Goal: Information Seeking & Learning: Learn about a topic

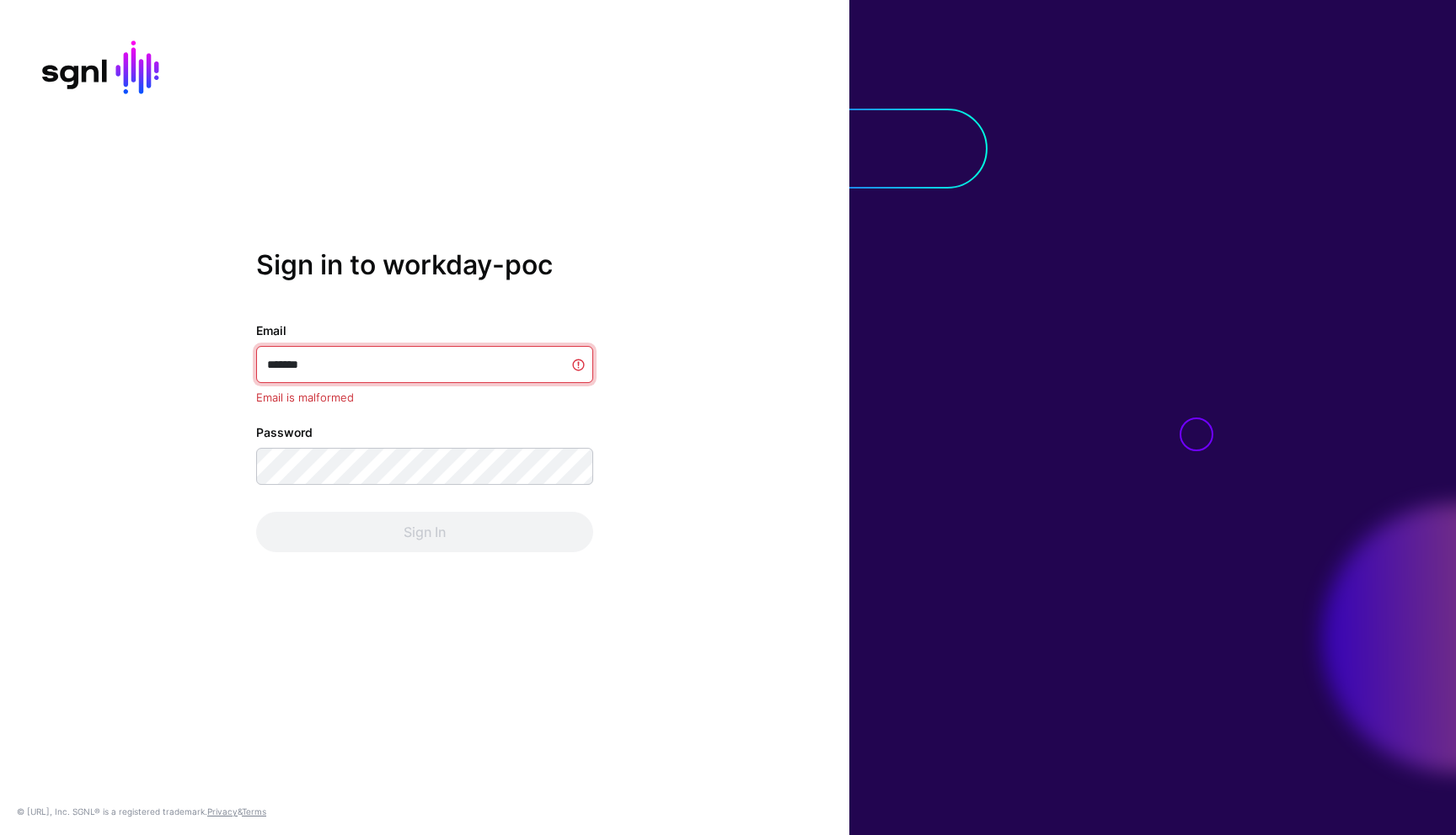
type input "**********"
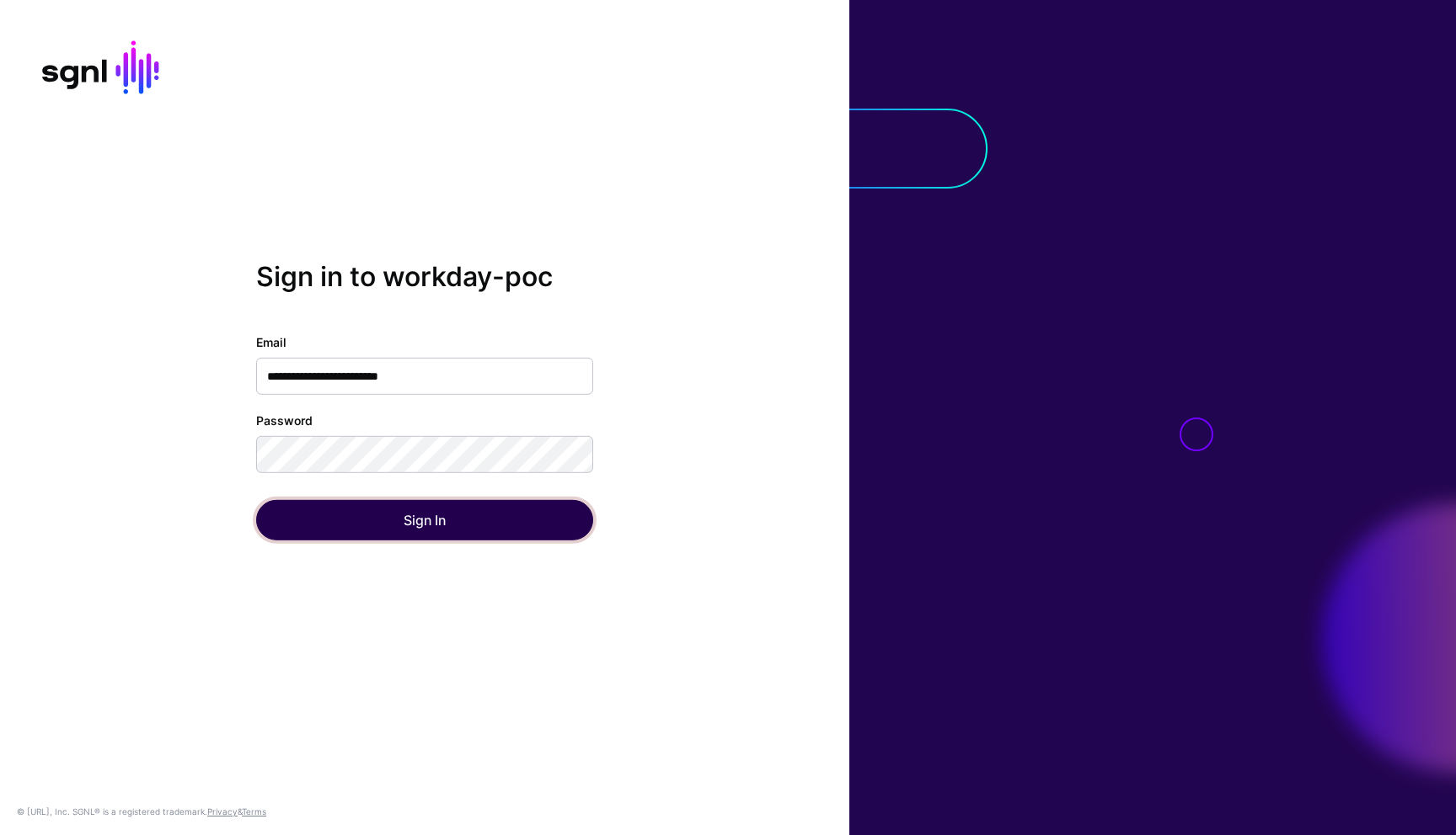
click at [402, 512] on button "Sign In" at bounding box center [424, 520] width 337 height 41
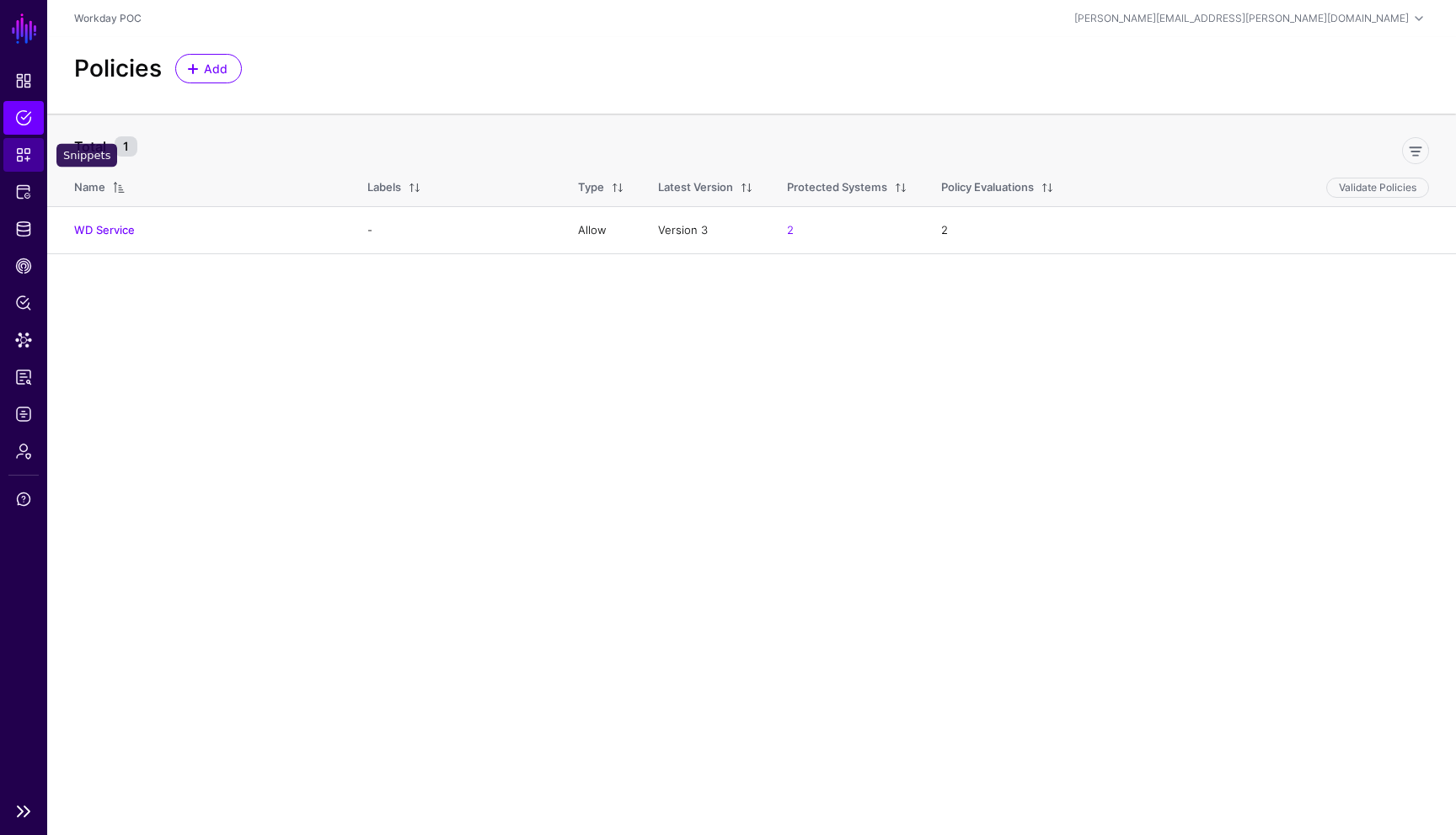
click at [19, 152] on span "Snippets" at bounding box center [24, 155] width 17 height 17
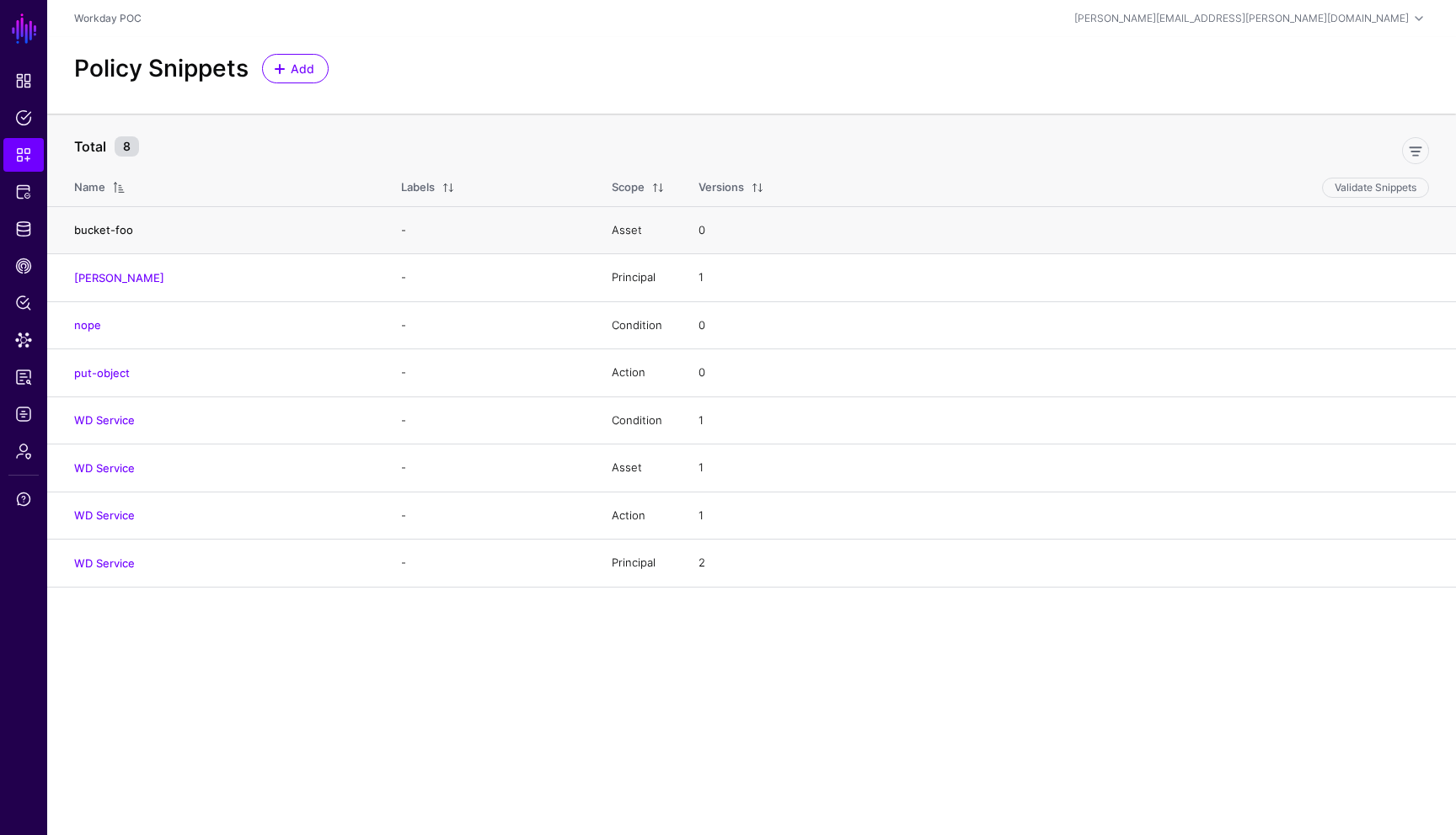
click at [112, 226] on link "bucket-foo" at bounding box center [103, 230] width 59 height 14
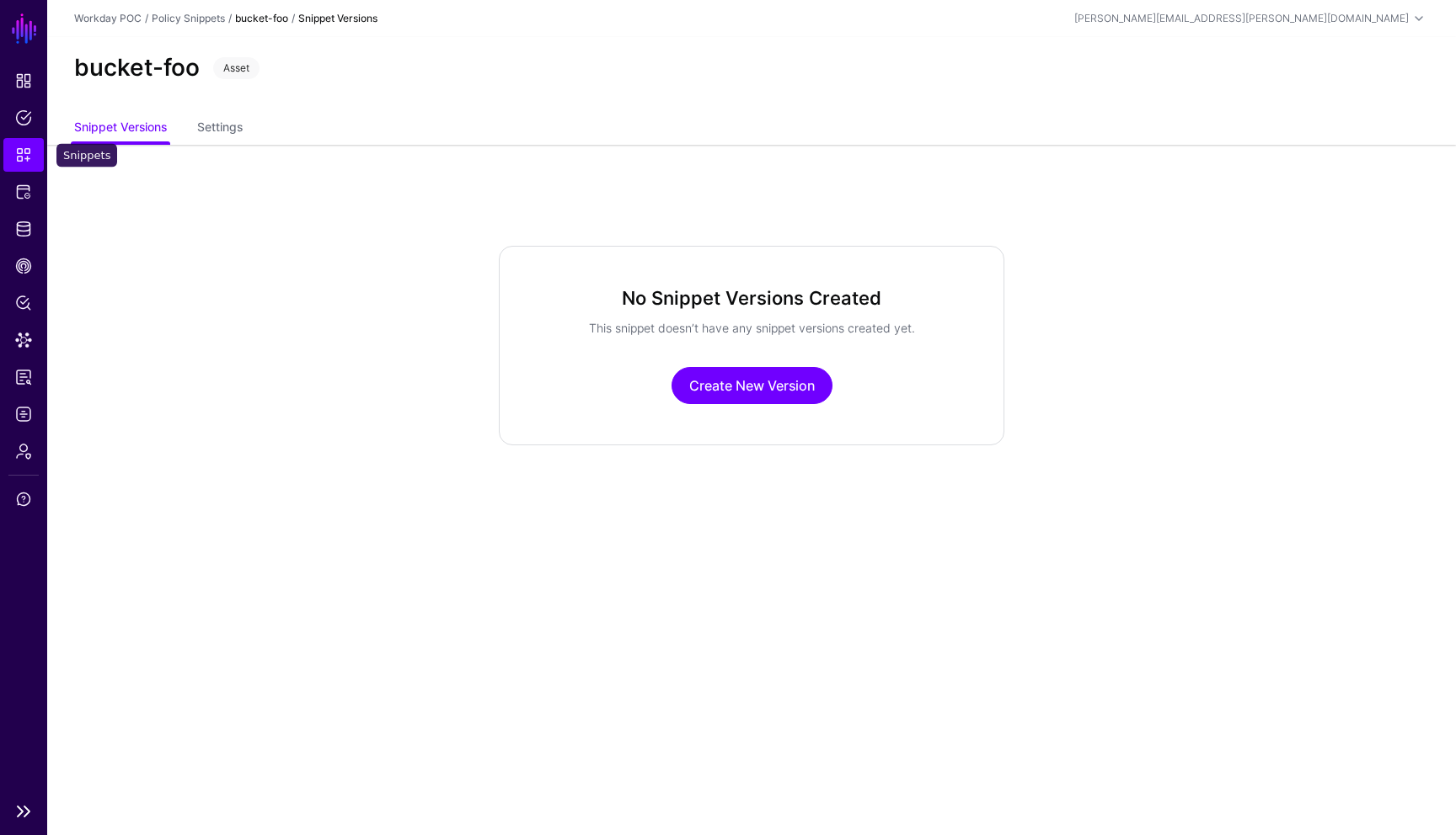
click at [27, 157] on span "Snippets" at bounding box center [24, 155] width 17 height 17
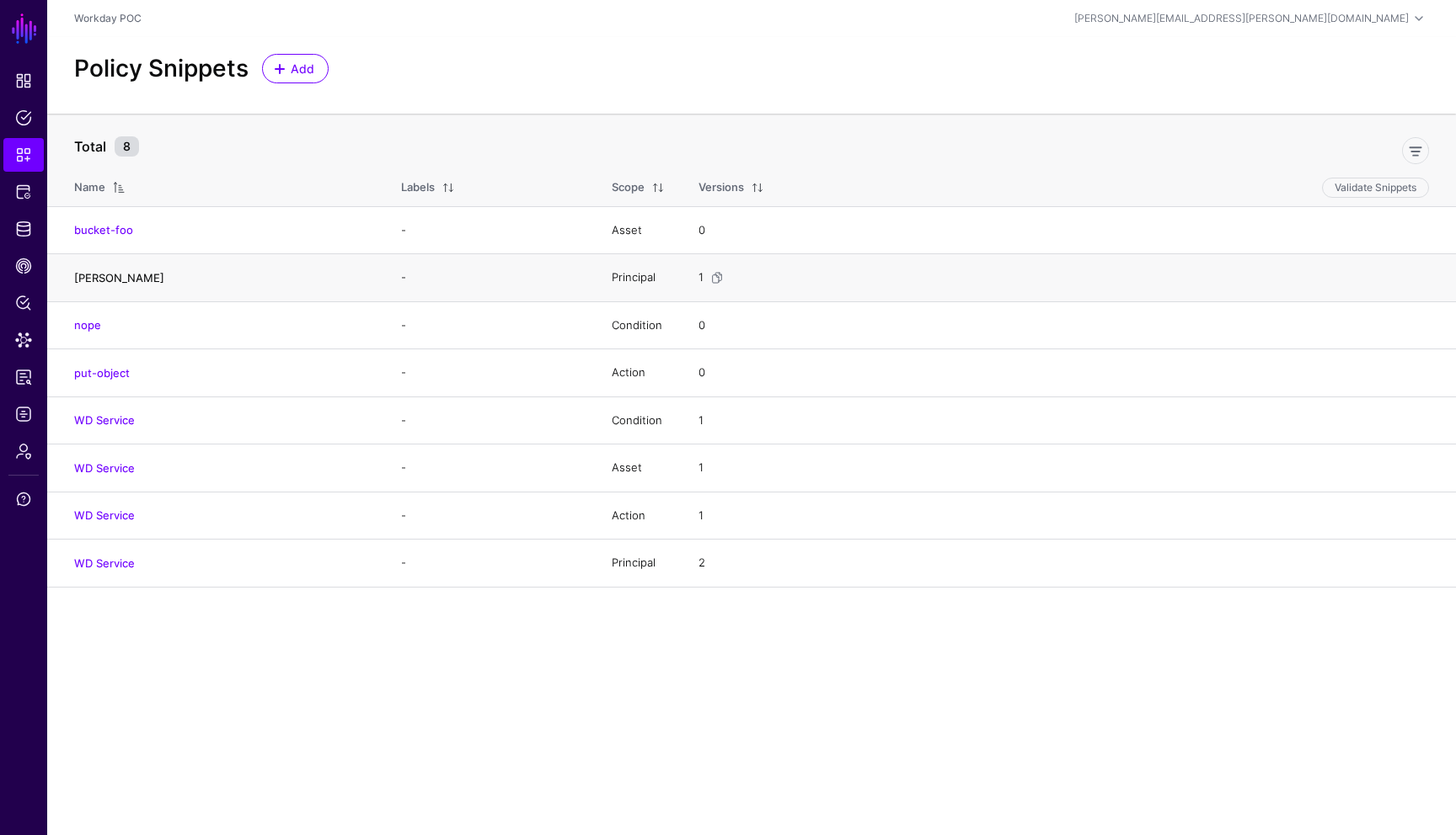
click at [104, 275] on link "[PERSON_NAME]" at bounding box center [119, 278] width 91 height 14
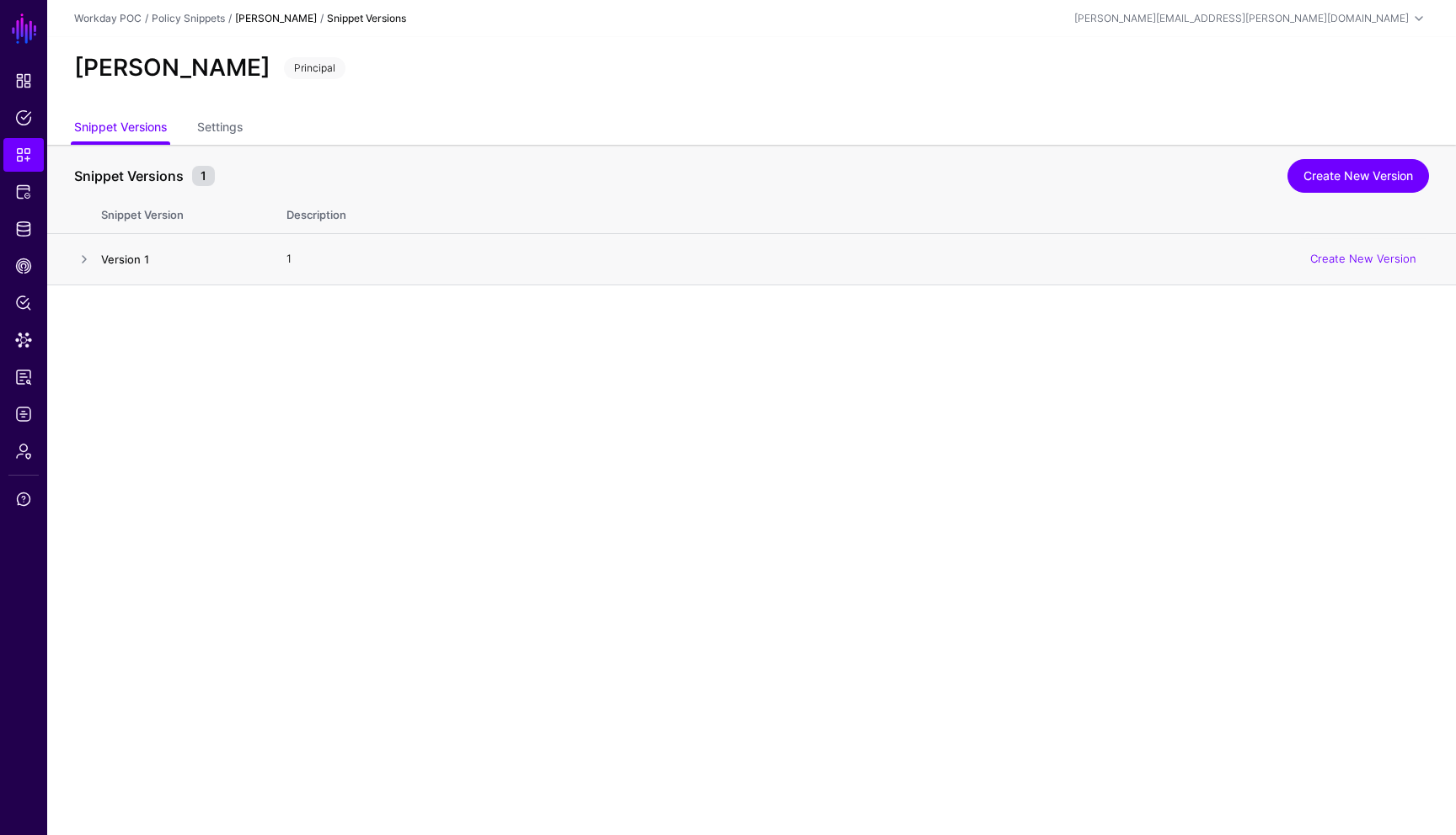
click at [134, 259] on link "Version 1" at bounding box center [125, 259] width 48 height 14
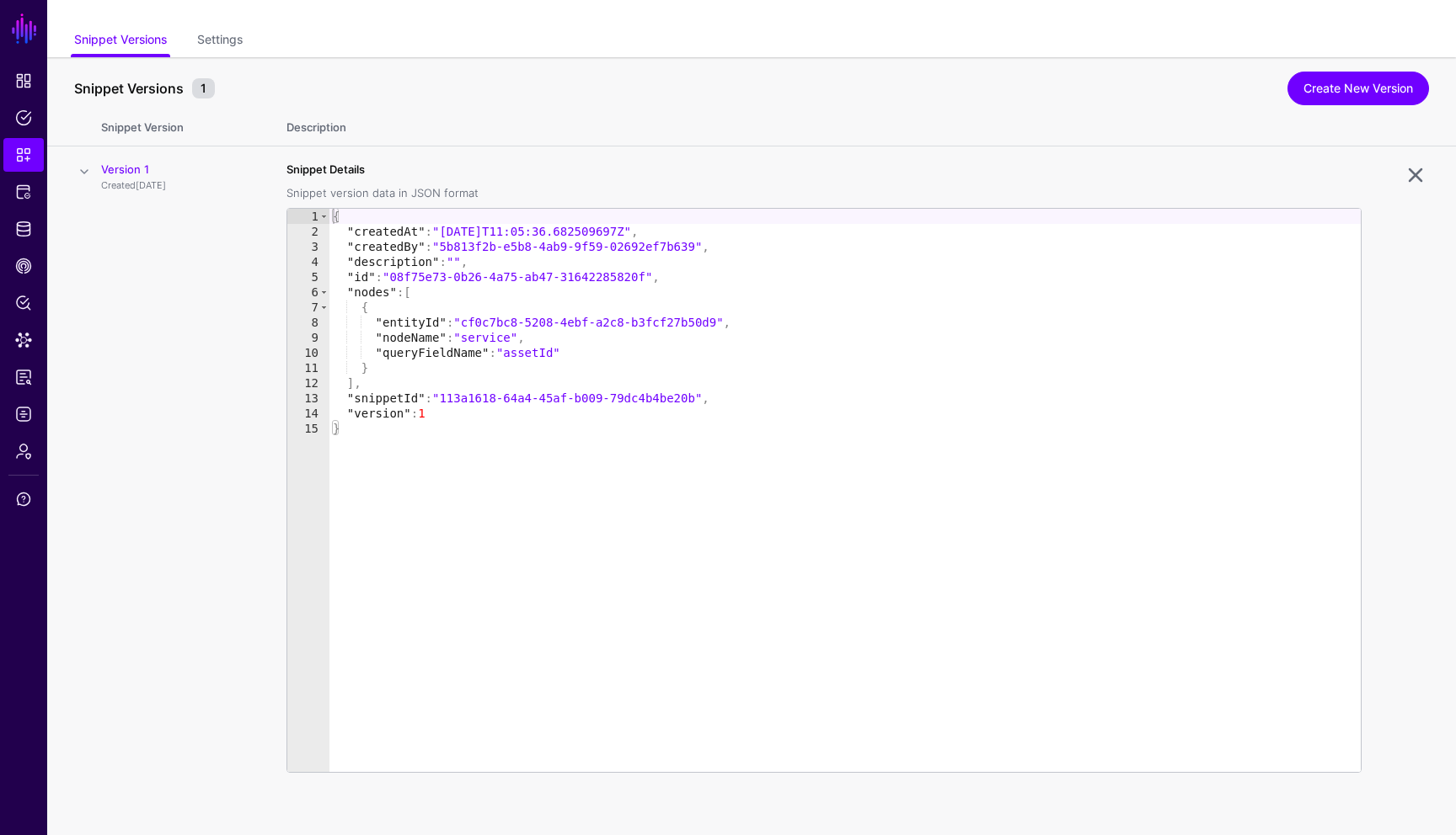
scroll to position [92, 0]
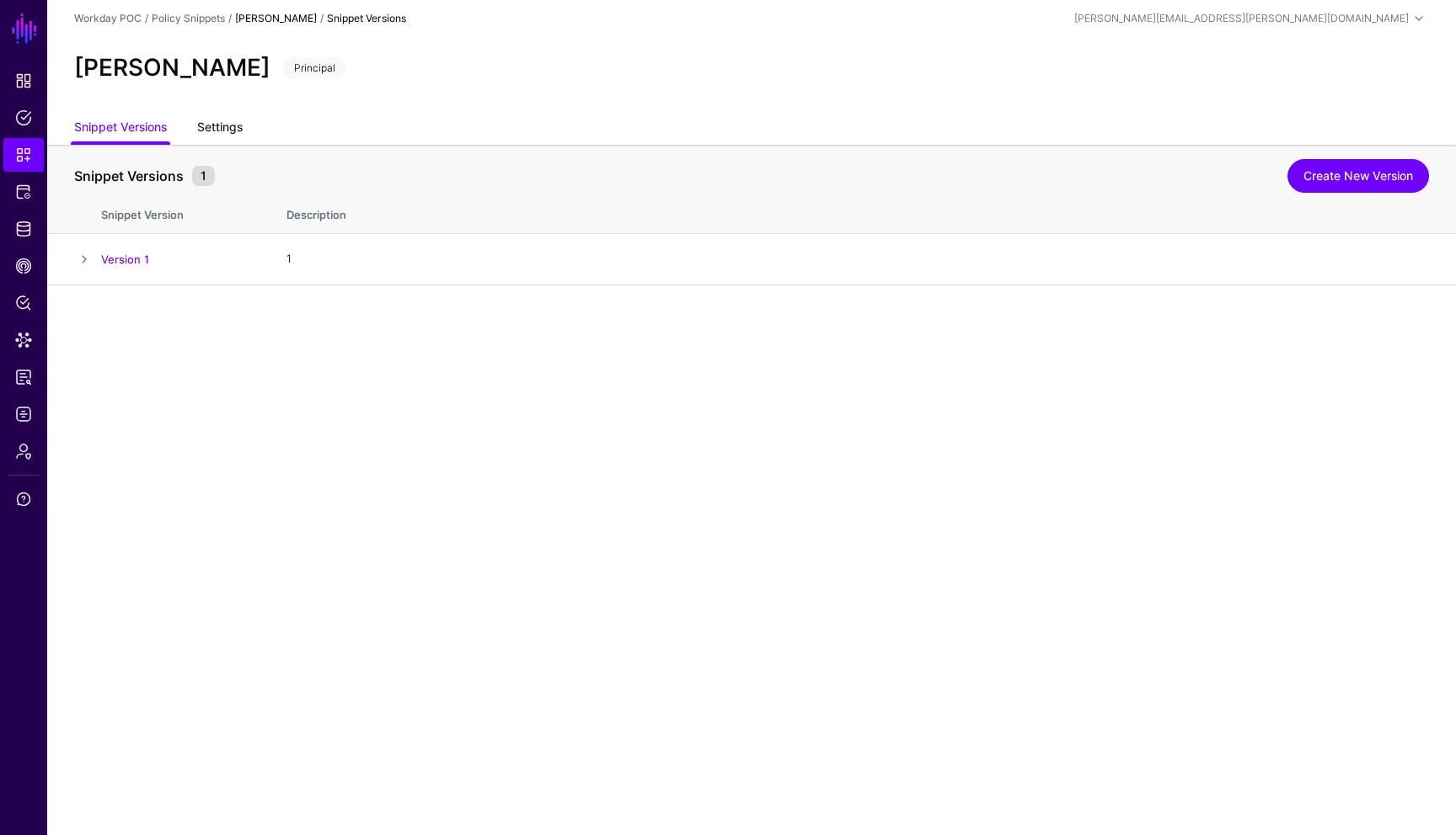
click at [230, 122] on link "Settings" at bounding box center [220, 128] width 46 height 32
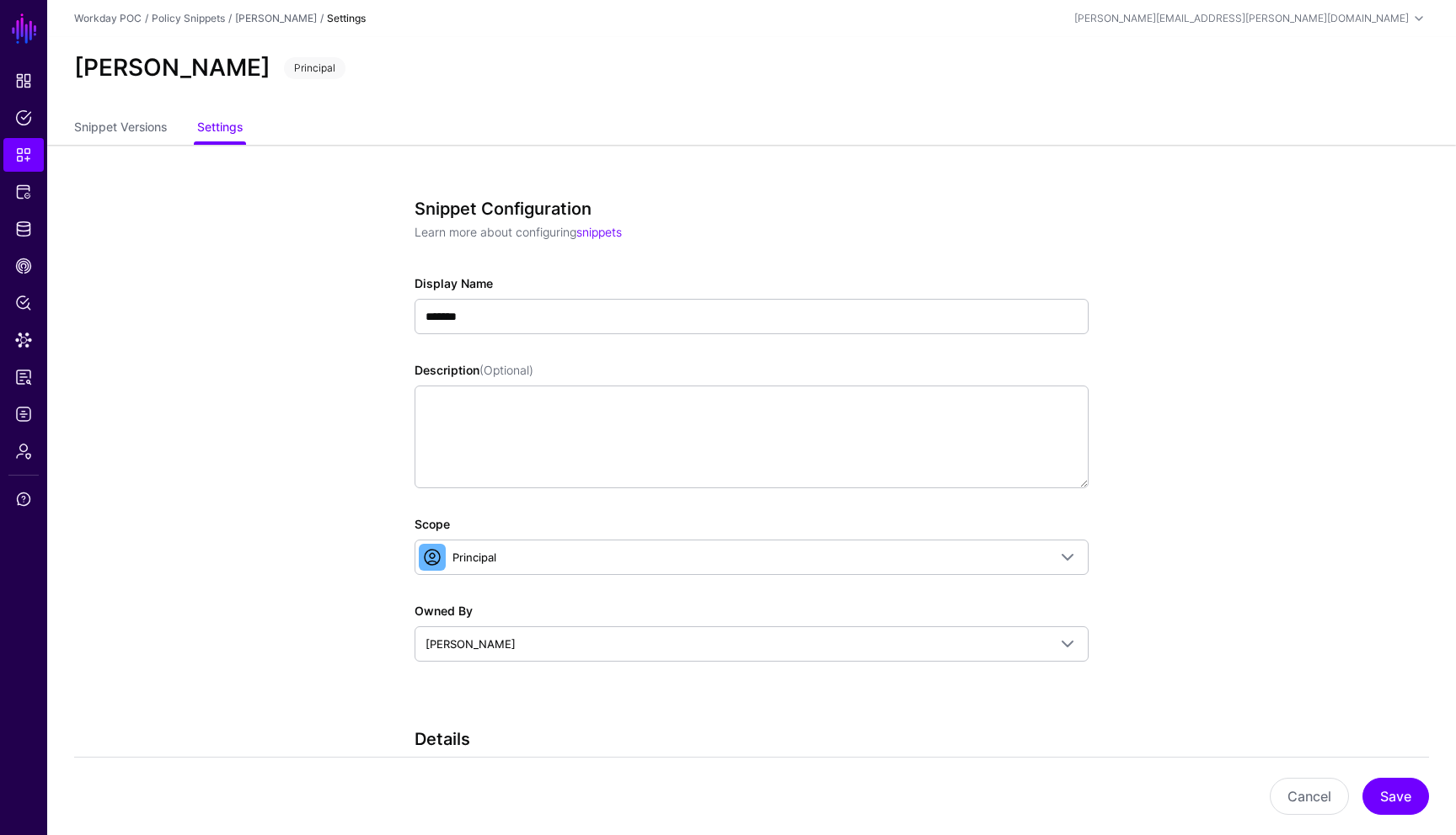
click at [1225, 425] on app-snippets-details-form "Snippet Configuration Learn more about configuring snippets Display Name ******…" at bounding box center [752, 689] width 1409 height 1088
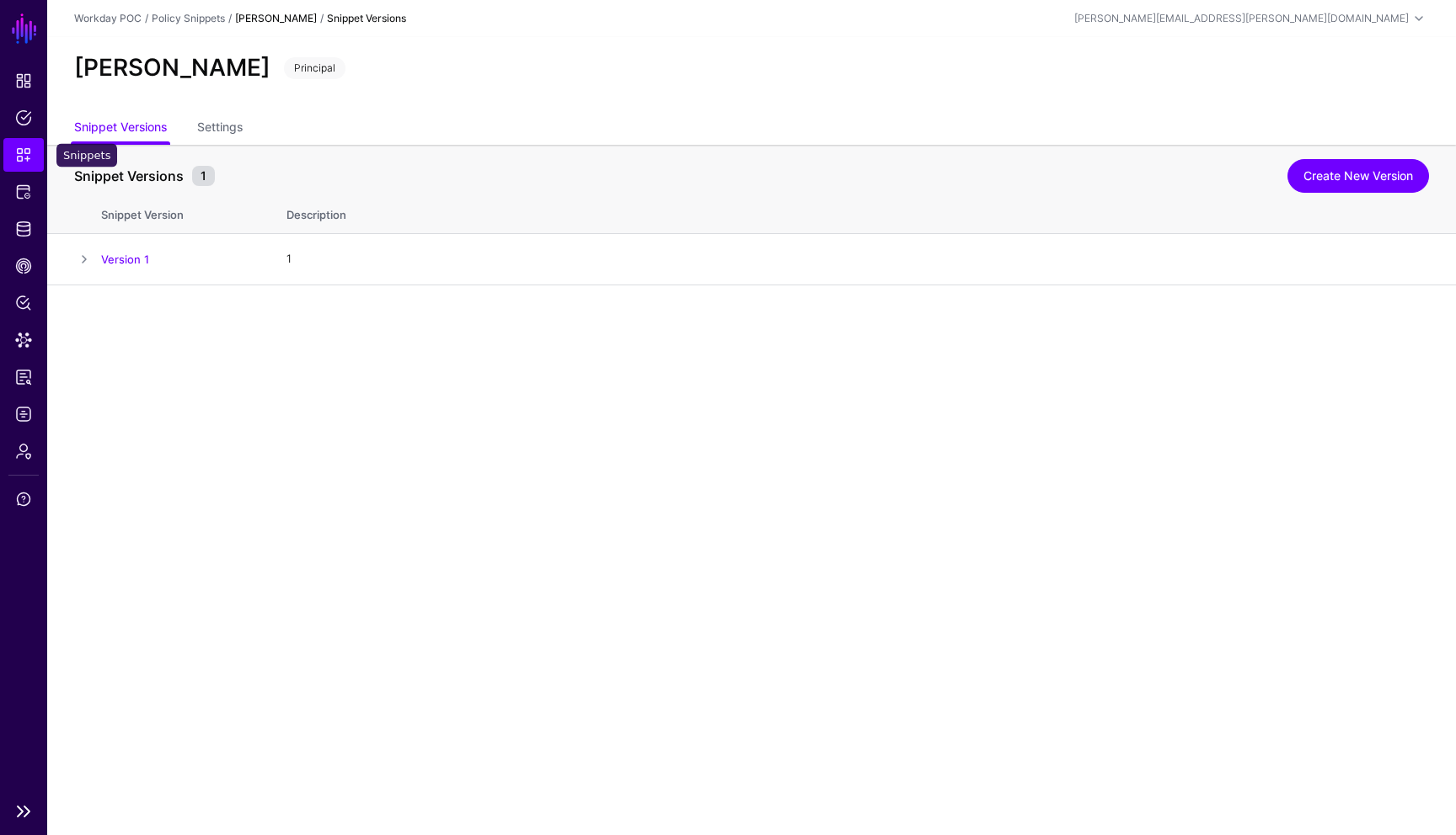
click at [21, 153] on span "Snippets" at bounding box center [24, 155] width 17 height 17
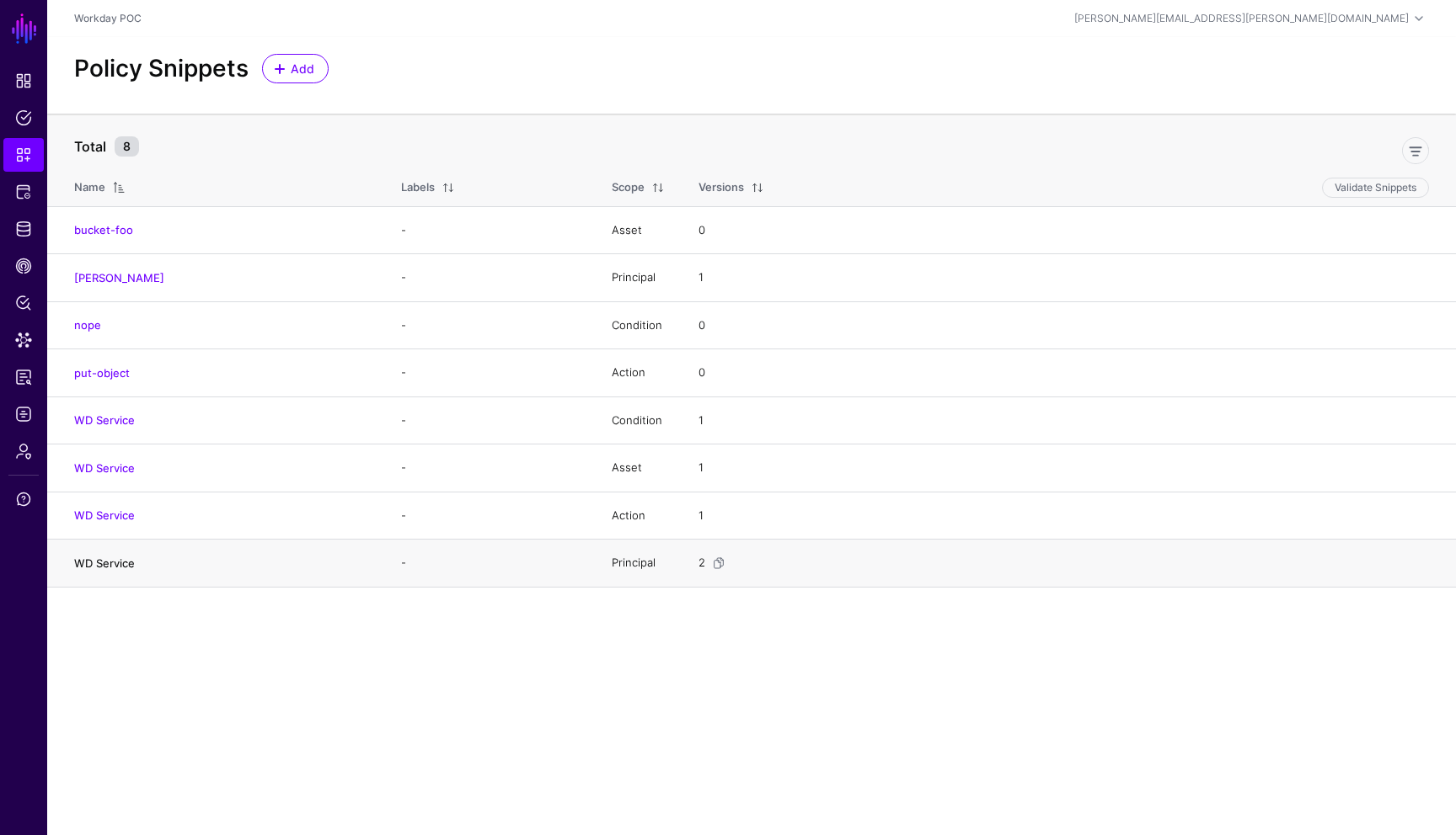
click at [123, 560] on link "WD Service" at bounding box center [104, 564] width 60 height 14
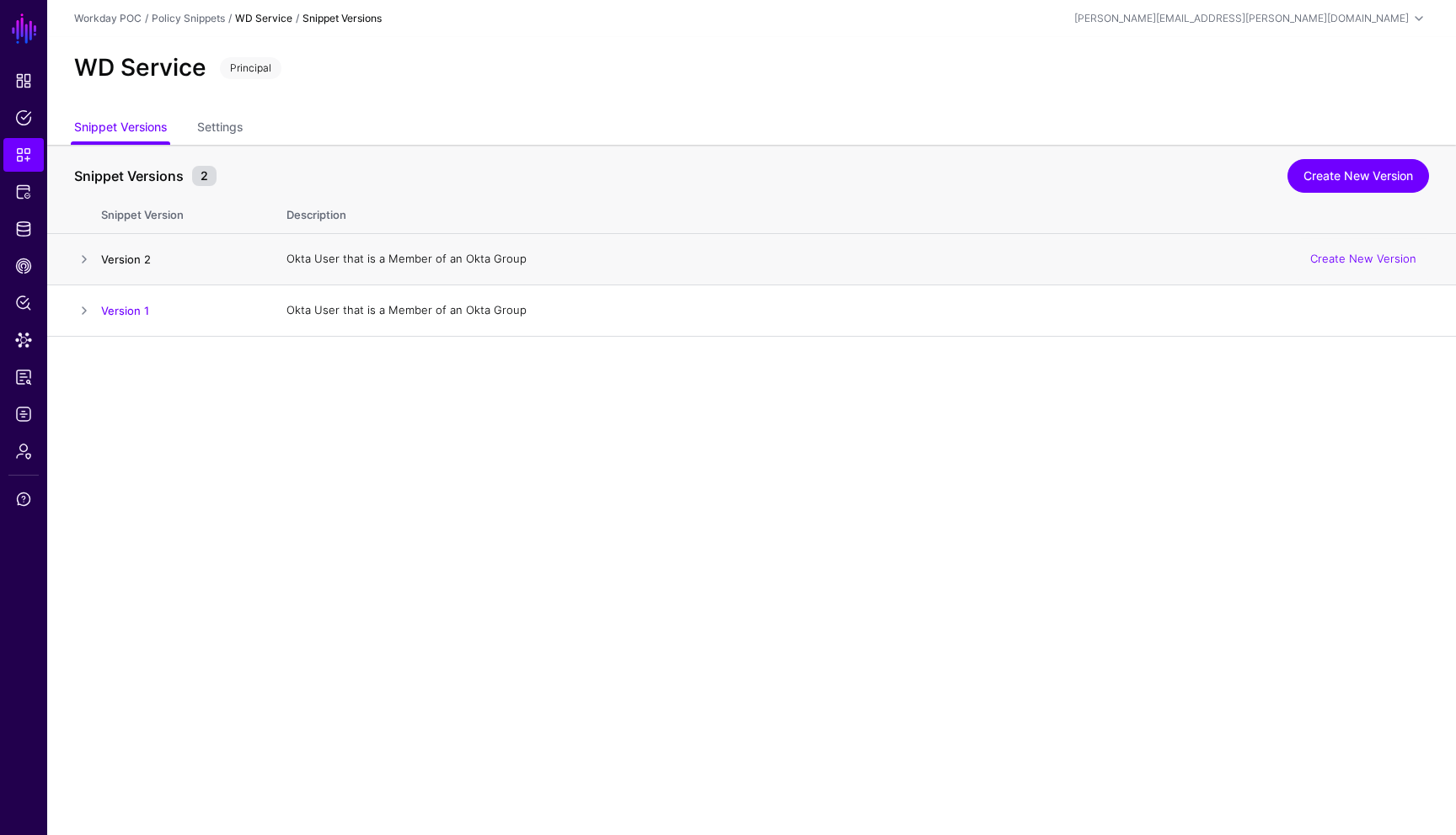
click at [117, 254] on link "Version 2" at bounding box center [126, 259] width 50 height 14
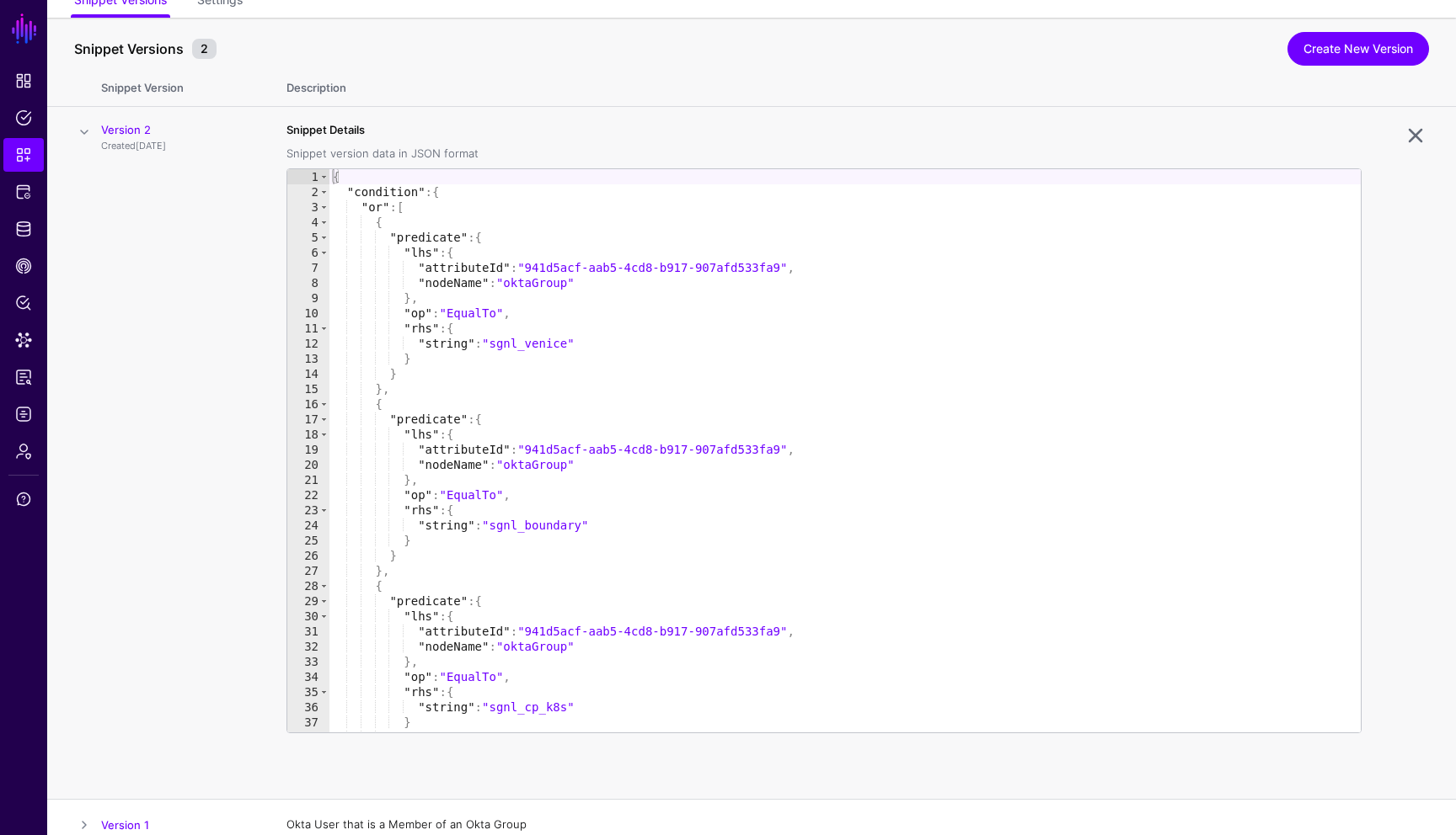
scroll to position [143, 0]
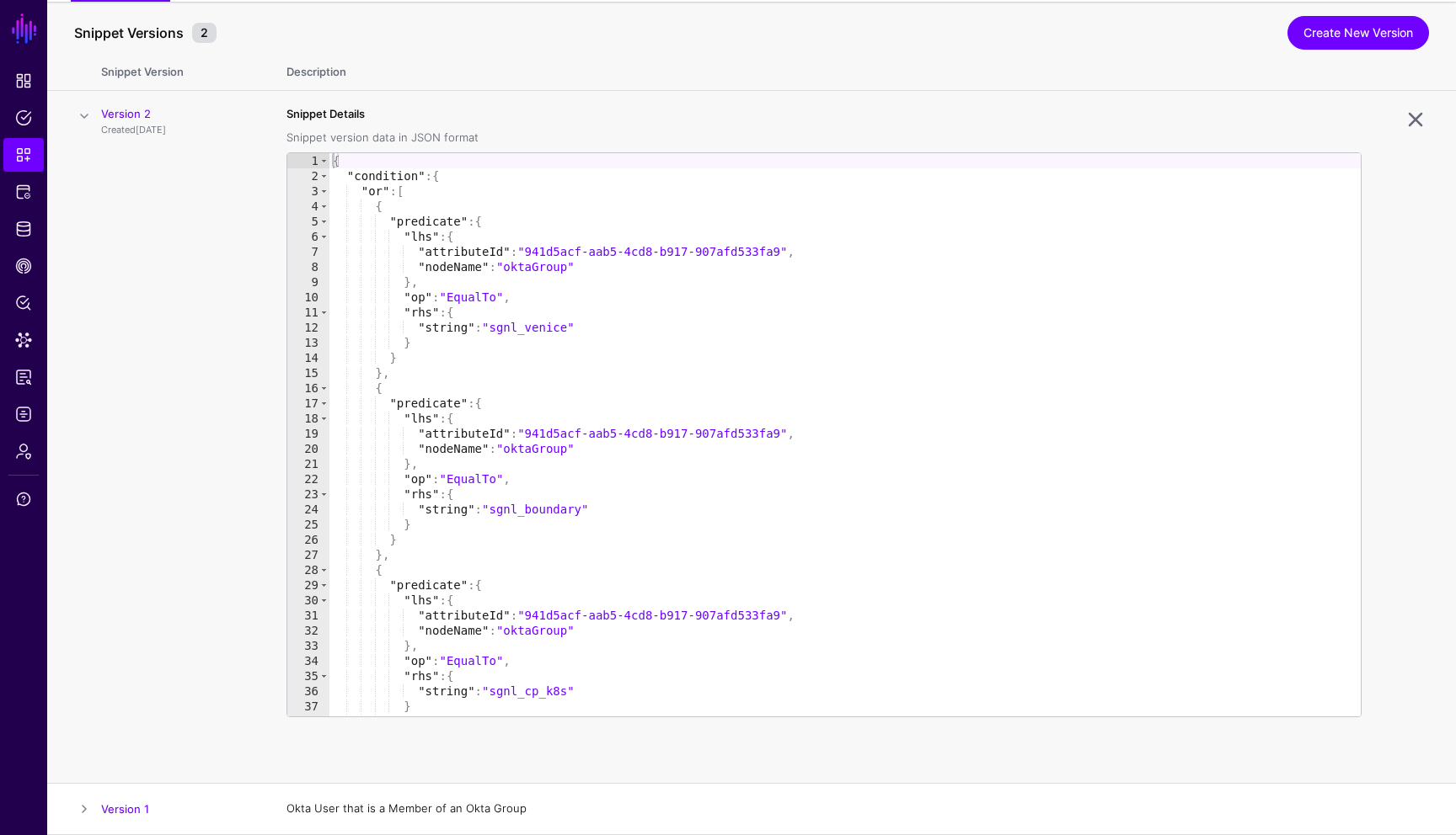
click at [1384, 389] on div at bounding box center [1395, 437] width 67 height 662
click at [27, 234] on span "Identity Data Fabric" at bounding box center [24, 229] width 17 height 17
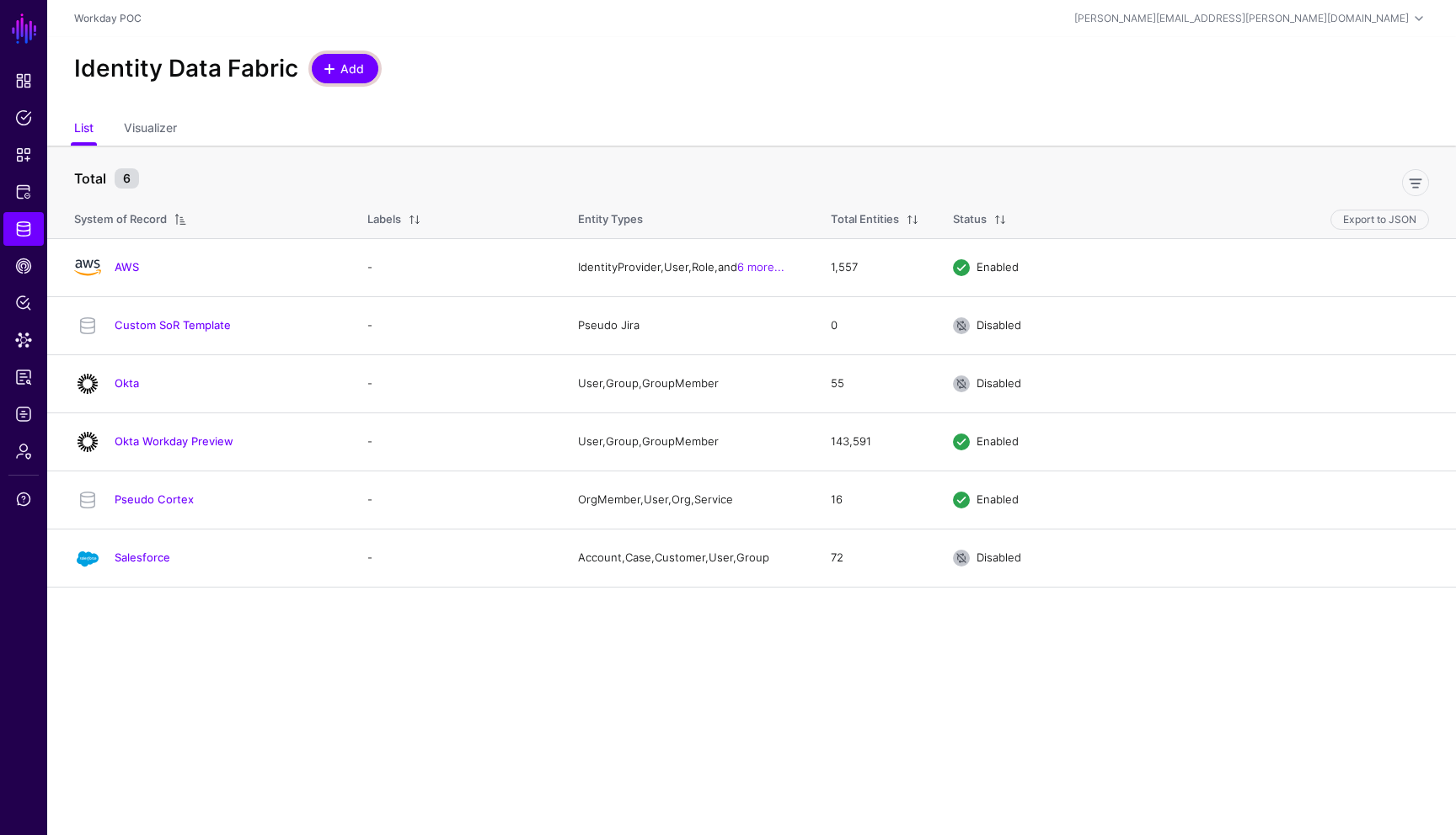
click at [362, 73] on span "Add" at bounding box center [353, 68] width 28 height 18
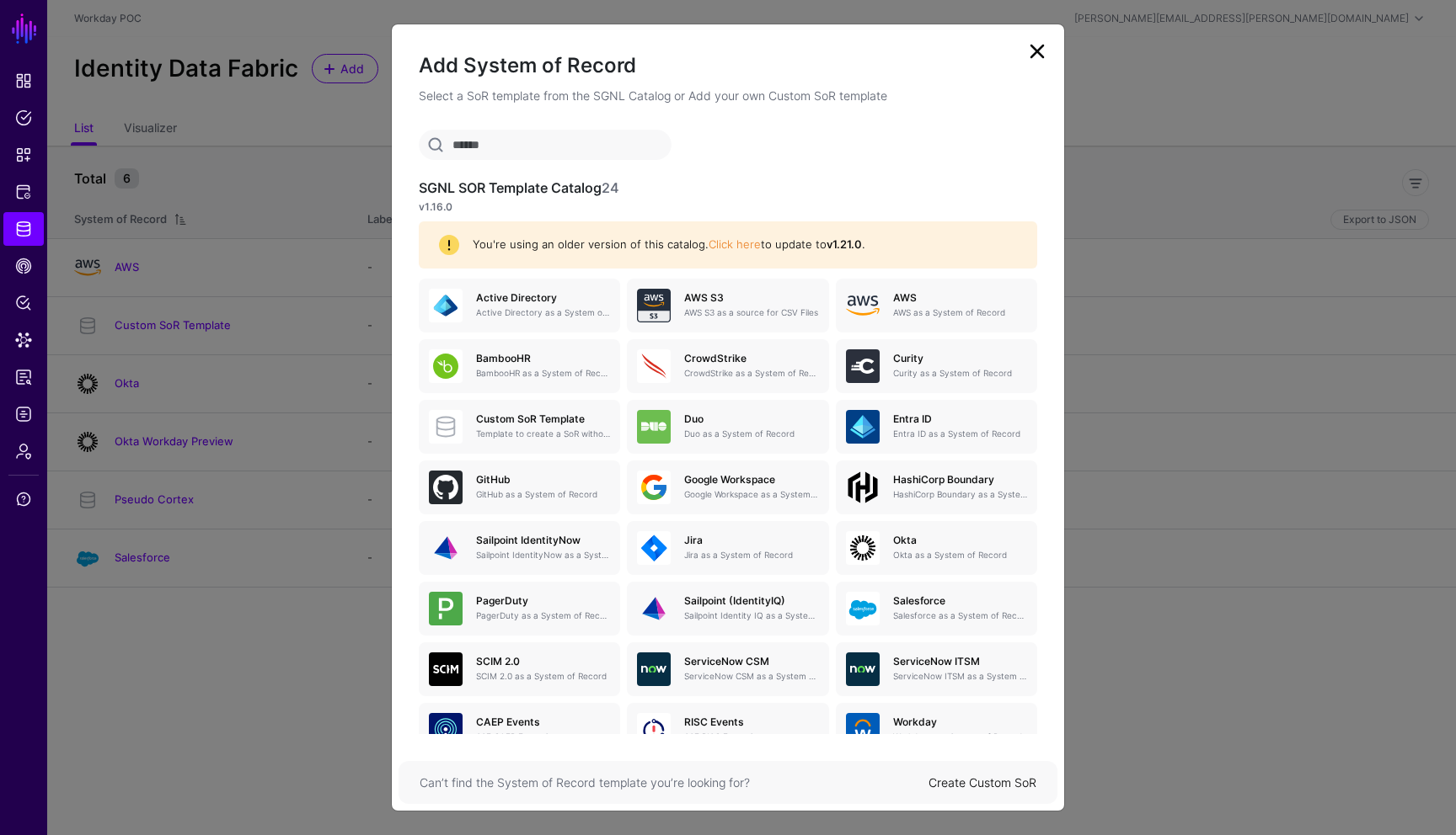
click at [1047, 437] on div "SGNL SOR Template Catalog 24 v1.16.0 You're using an older version of this cata…" at bounding box center [728, 432] width 672 height 605
click at [1032, 54] on link at bounding box center [1036, 51] width 27 height 27
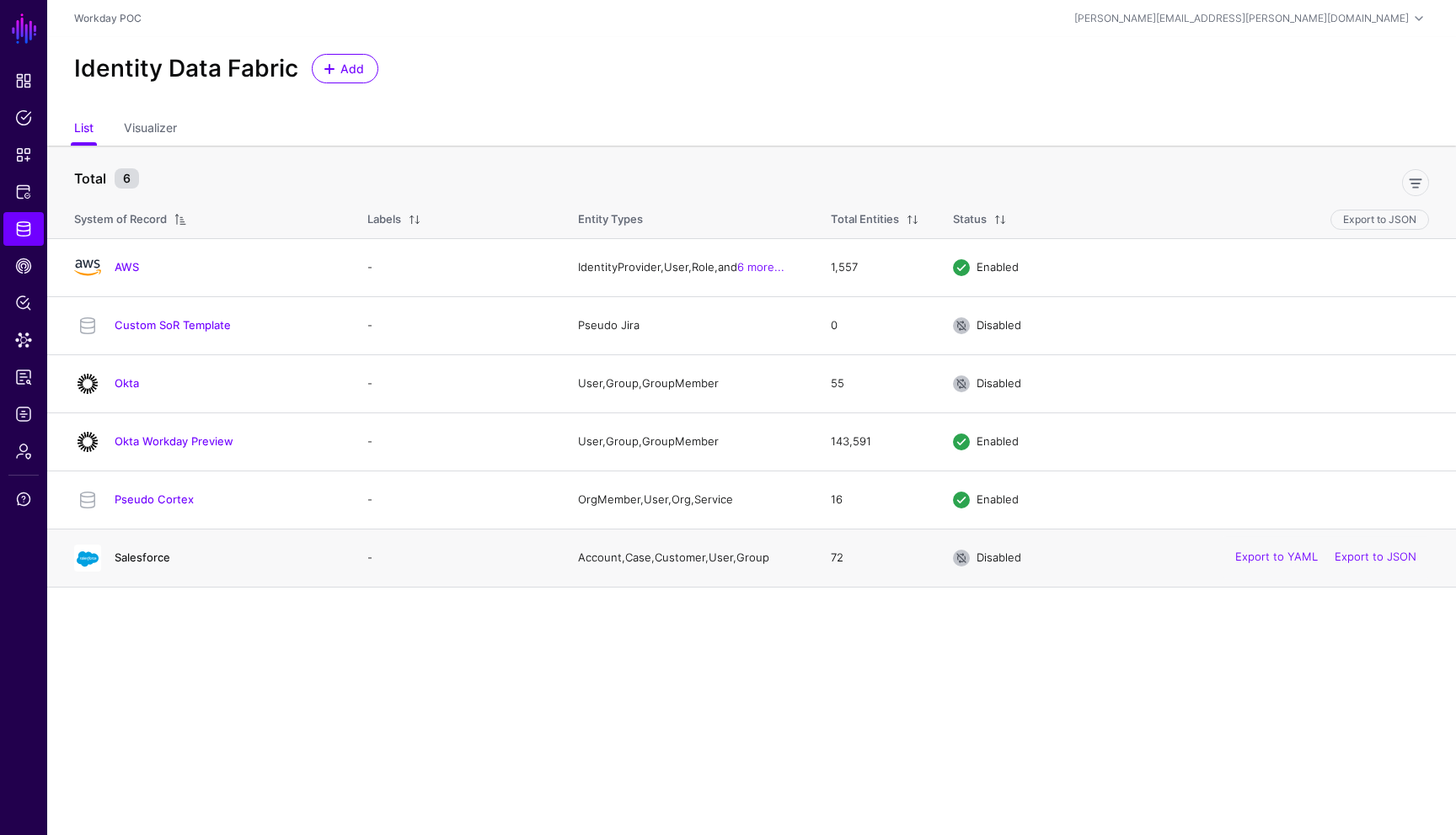
click at [153, 561] on link "Salesforce" at bounding box center [142, 558] width 55 height 14
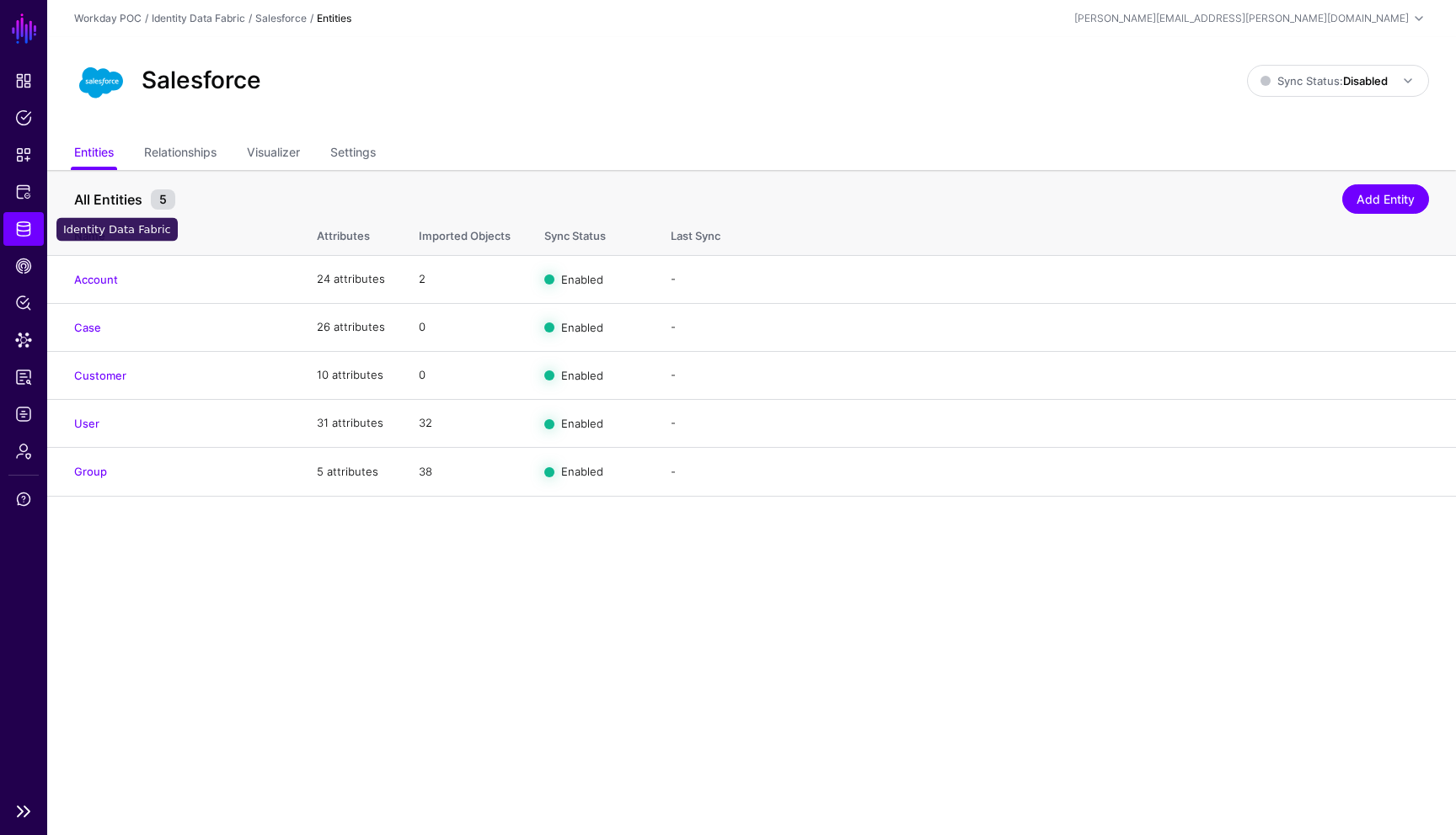
click at [25, 227] on span "Identity Data Fabric" at bounding box center [24, 229] width 17 height 17
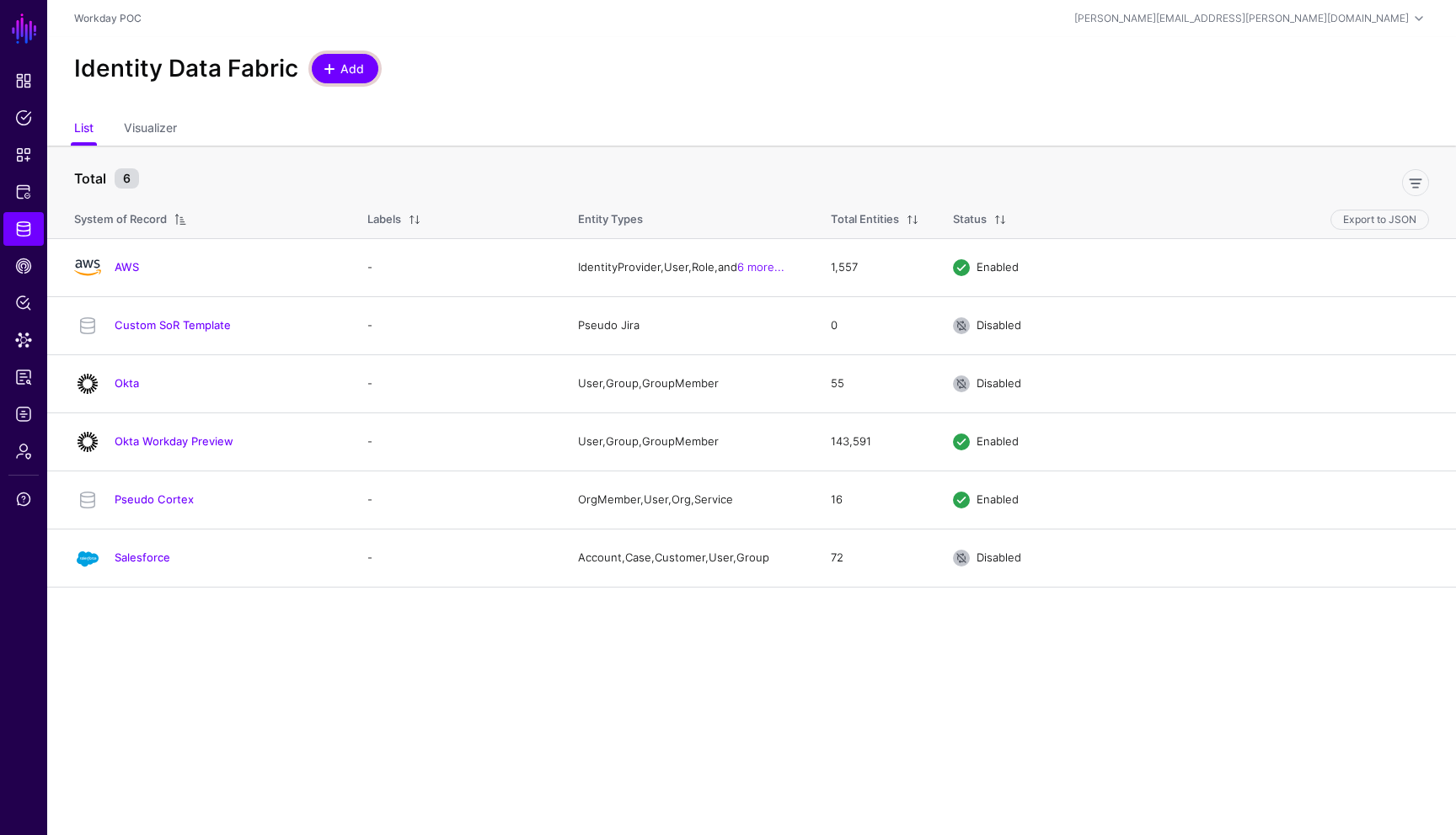
click at [349, 70] on span "Add" at bounding box center [353, 68] width 28 height 18
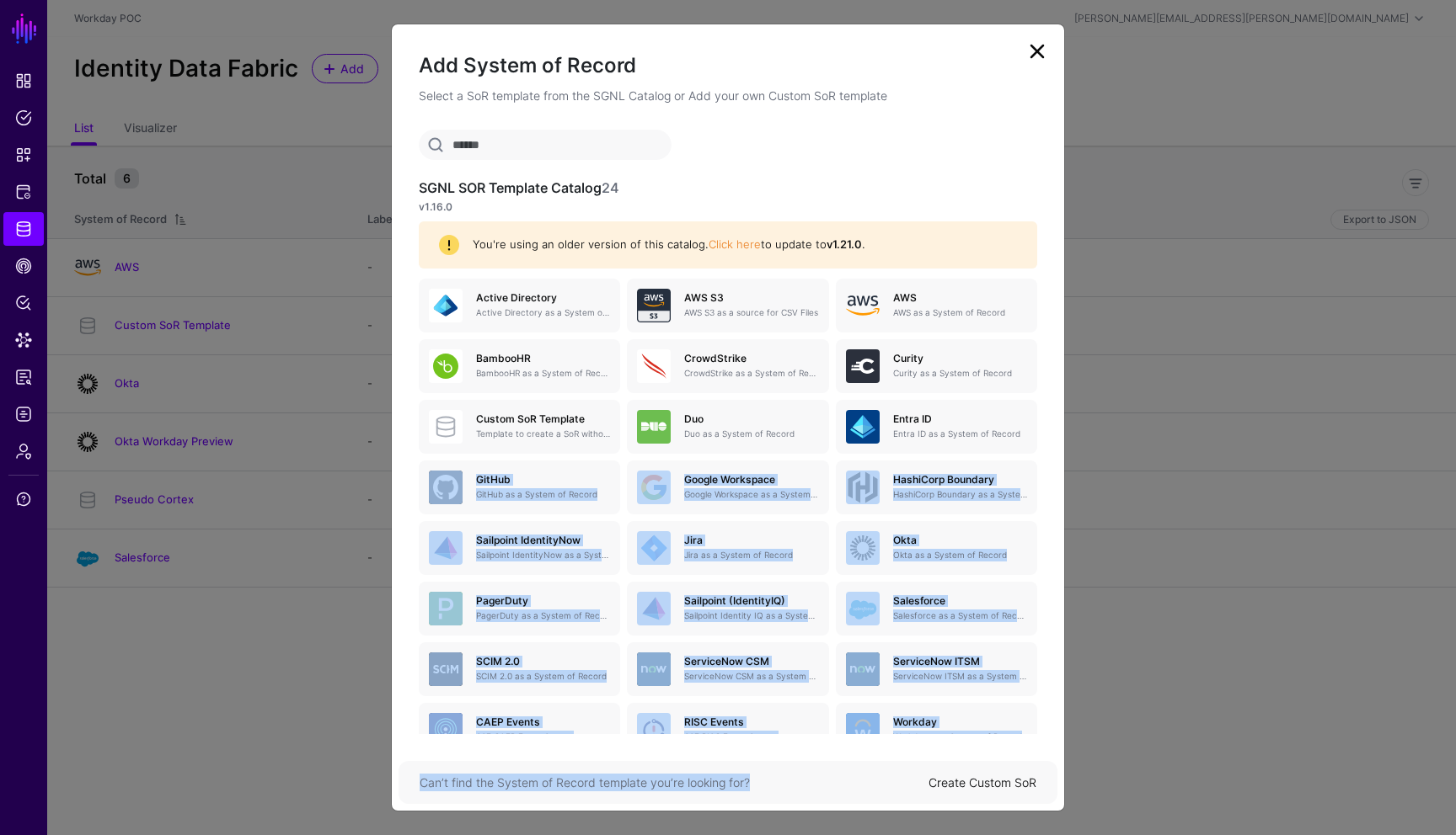
scroll to position [42, 0]
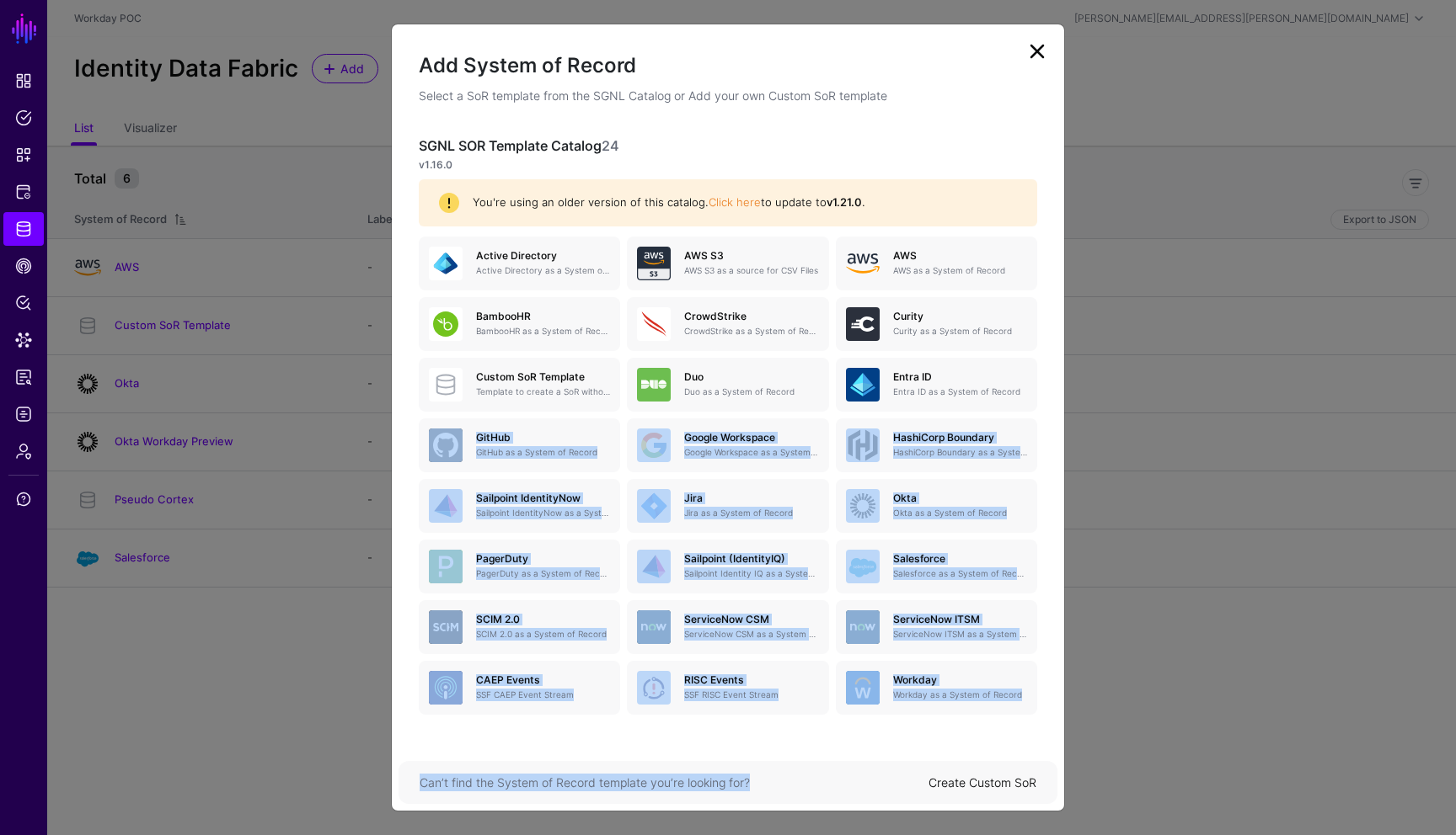
drag, startPoint x: 1056, startPoint y: 427, endPoint x: 1005, endPoint y: 740, distance: 317.1
click at [1005, 740] on div "Add System of Record Select a SoR template from the SGNL Catalog or Add your ow…" at bounding box center [728, 417] width 674 height 788
click at [1053, 646] on div "SGNL SOR Template Catalog 24 v1.16.0 You're using an older version of this cata…" at bounding box center [728, 432] width 672 height 605
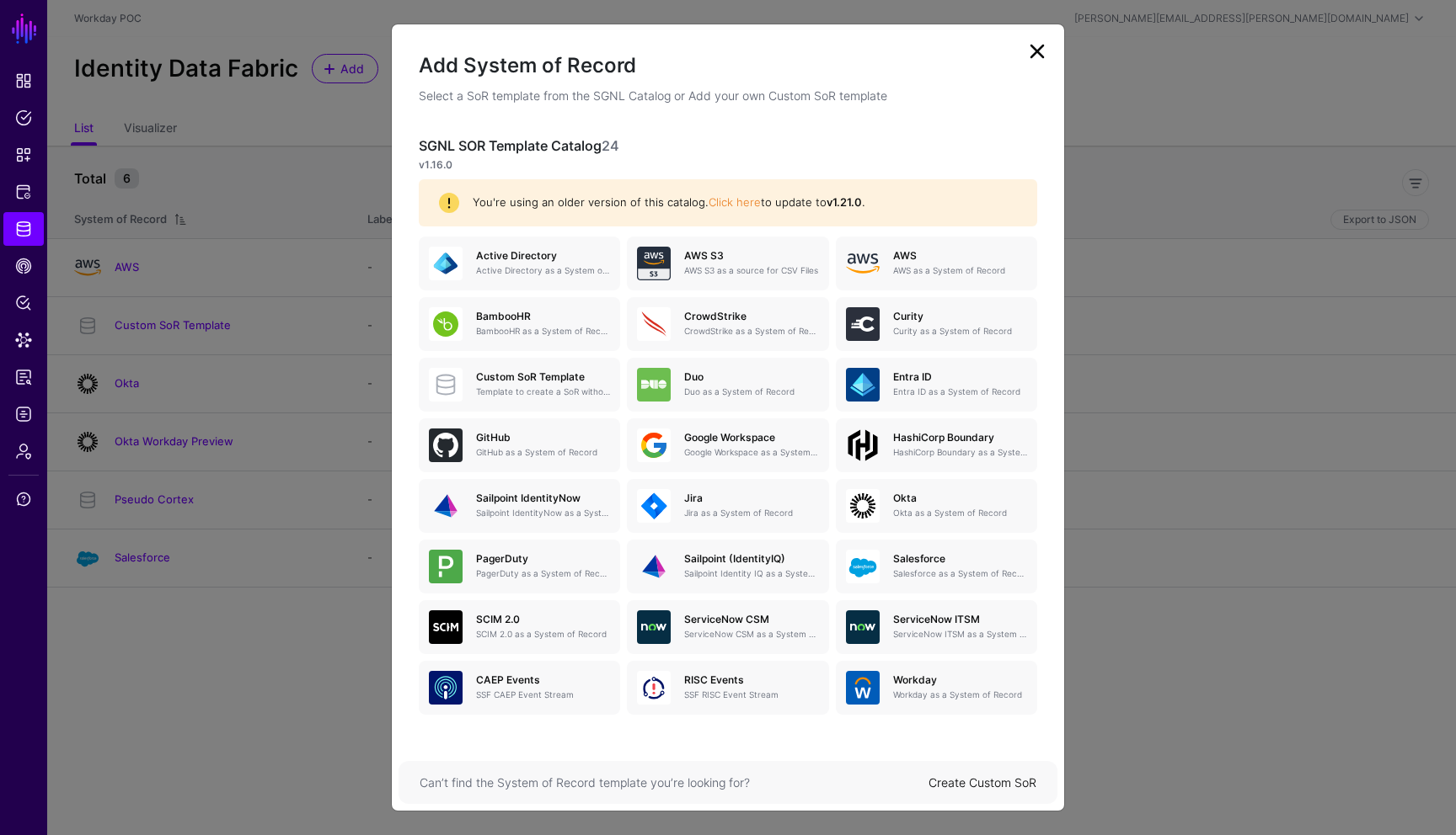
click at [1042, 57] on link at bounding box center [1036, 51] width 27 height 27
